Goal: Check status

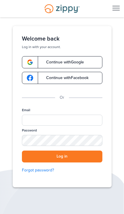
click at [87, 62] on link "Continue with Google" at bounding box center [62, 62] width 81 height 12
click at [70, 62] on span "Continue with Google" at bounding box center [63, 62] width 44 height 4
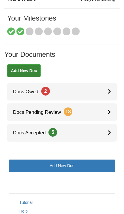
scroll to position [67, 0]
click at [103, 83] on link "Docs Owed 2" at bounding box center [62, 92] width 110 height 18
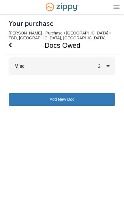
click at [109, 63] on icon at bounding box center [108, 65] width 3 height 5
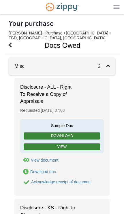
click at [12, 37] on span "Go Back" at bounding box center [10, 45] width 3 height 18
